Goal: Task Accomplishment & Management: Manage account settings

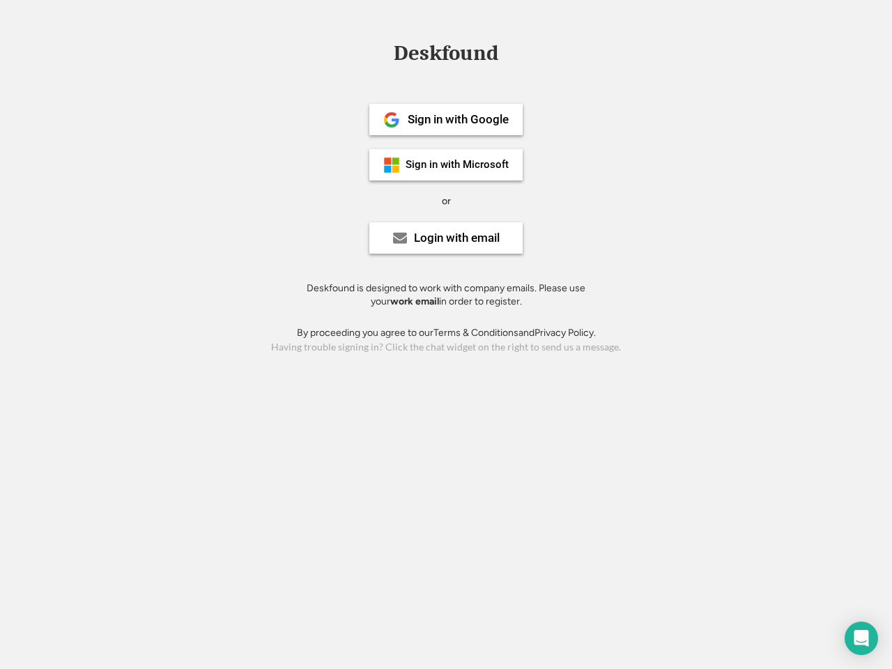
click at [446, 199] on div "or" at bounding box center [446, 201] width 9 height 14
click at [446, 56] on div "Deskfound" at bounding box center [446, 54] width 119 height 22
click at [381, 52] on div "Deskfound" at bounding box center [446, 56] width 892 height 26
click at [446, 56] on div "Deskfound" at bounding box center [446, 54] width 119 height 22
click at [446, 201] on div "or" at bounding box center [446, 201] width 9 height 14
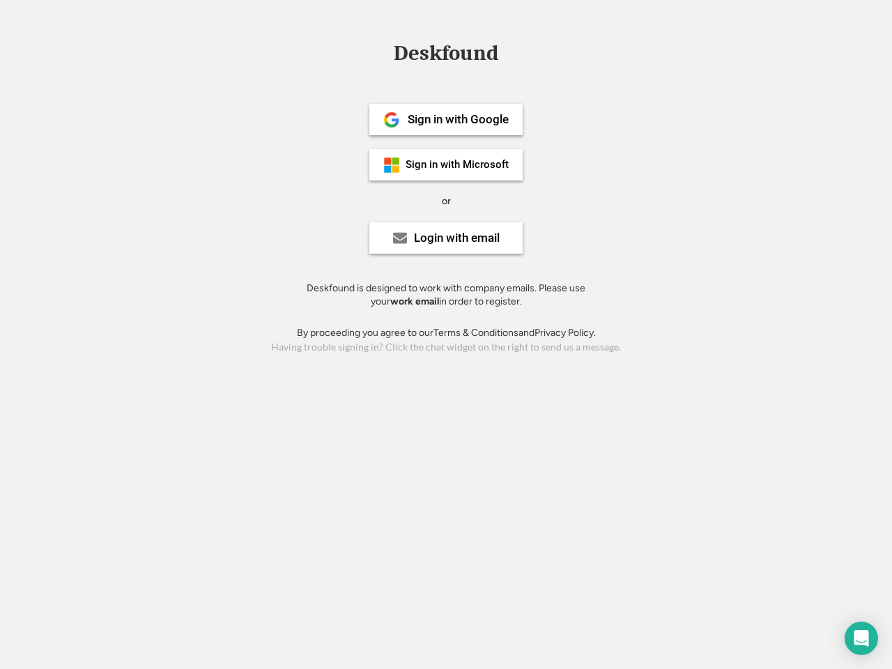
click at [446, 119] on div "Sign in with Google" at bounding box center [458, 120] width 101 height 12
click at [458, 119] on div "Sign in with Google" at bounding box center [458, 120] width 101 height 12
click at [392, 120] on img at bounding box center [391, 120] width 17 height 17
click at [446, 165] on div "Sign in with Microsoft" at bounding box center [457, 165] width 103 height 10
click at [458, 165] on div "Sign in with Microsoft" at bounding box center [457, 165] width 103 height 10
